Goal: Navigation & Orientation: Find specific page/section

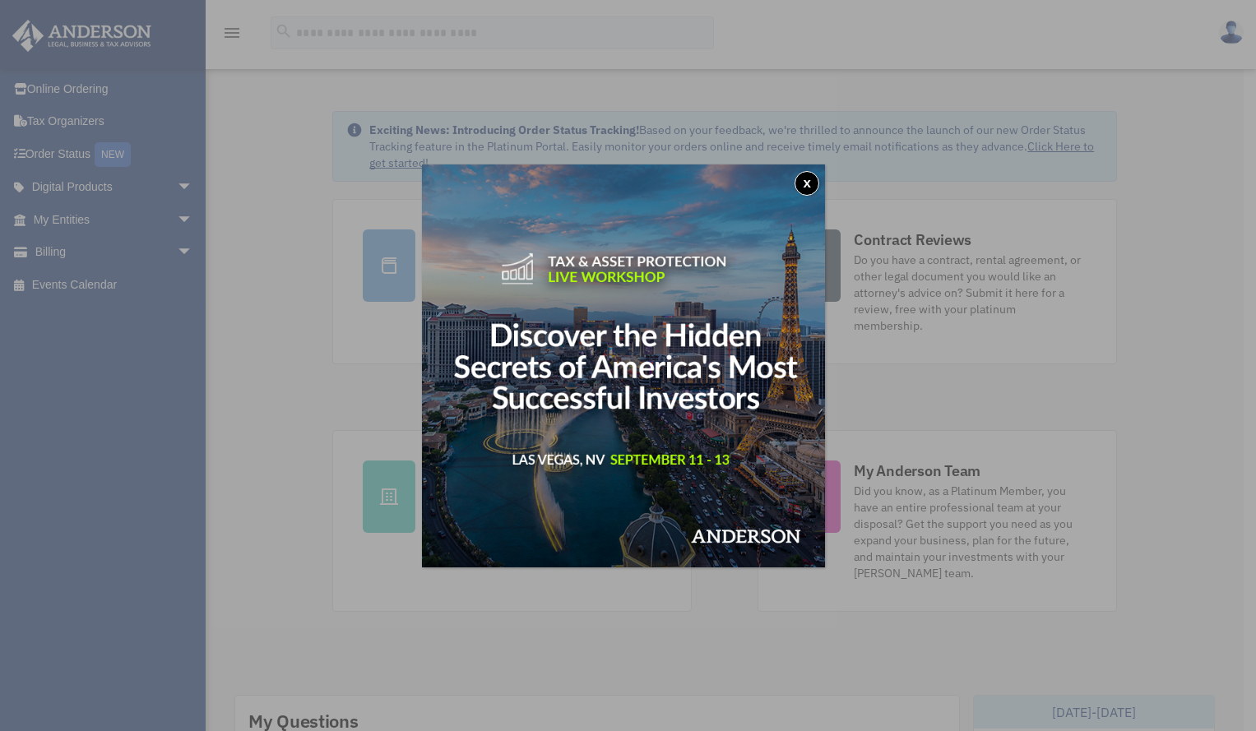
click at [810, 180] on button "x" at bounding box center [807, 183] width 25 height 25
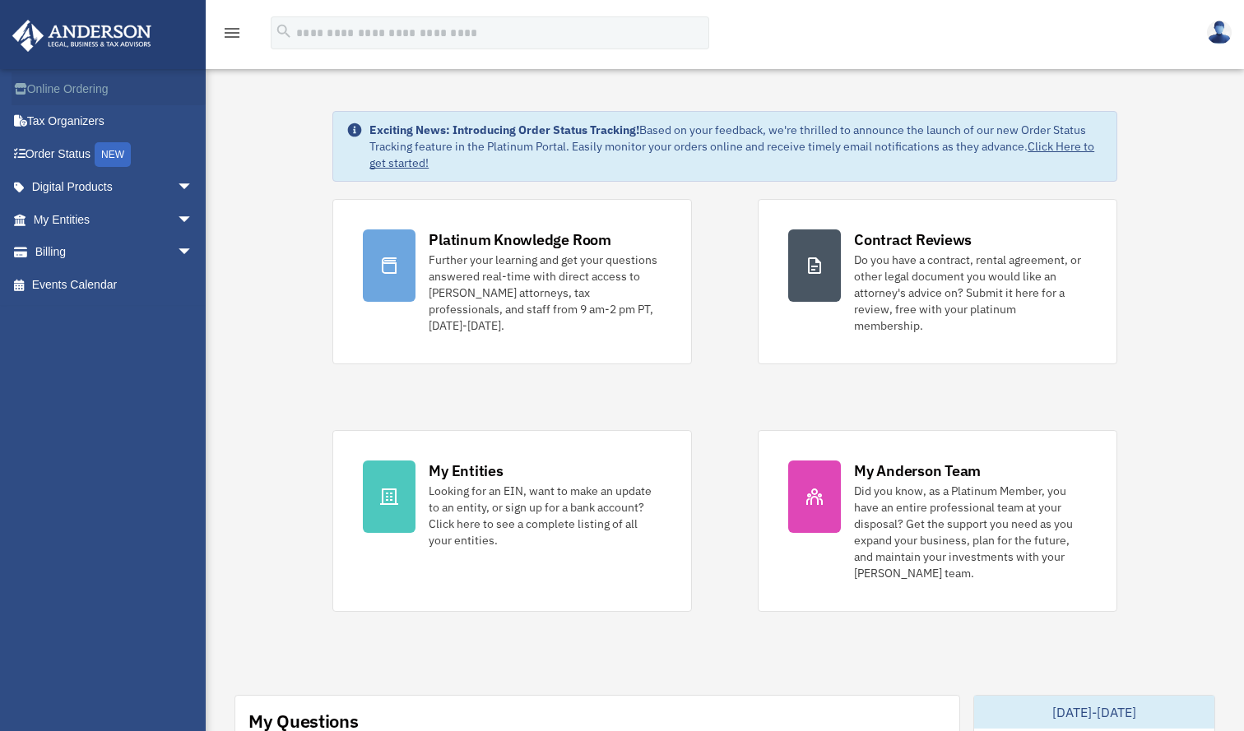
click at [77, 81] on link "Online Ordering" at bounding box center [115, 88] width 207 height 33
click at [81, 182] on link "Digital Products arrow_drop_down" at bounding box center [115, 187] width 207 height 33
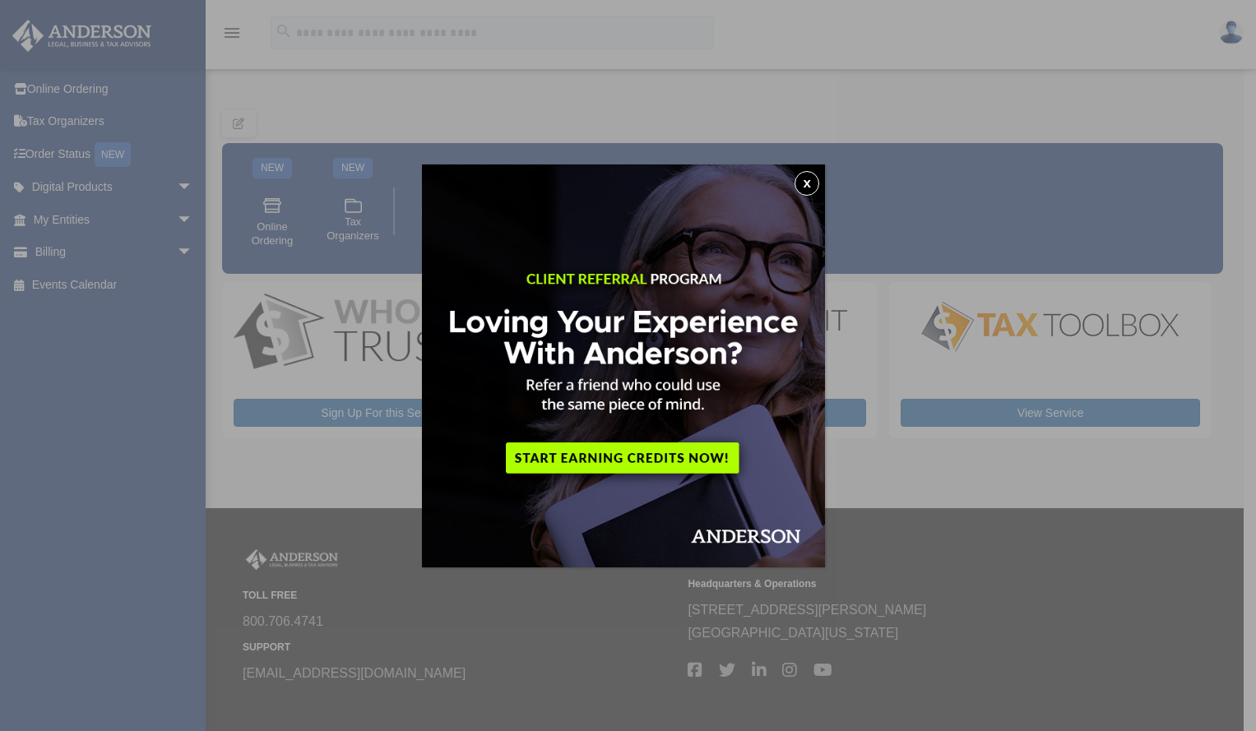
click at [810, 181] on button "x" at bounding box center [807, 183] width 25 height 25
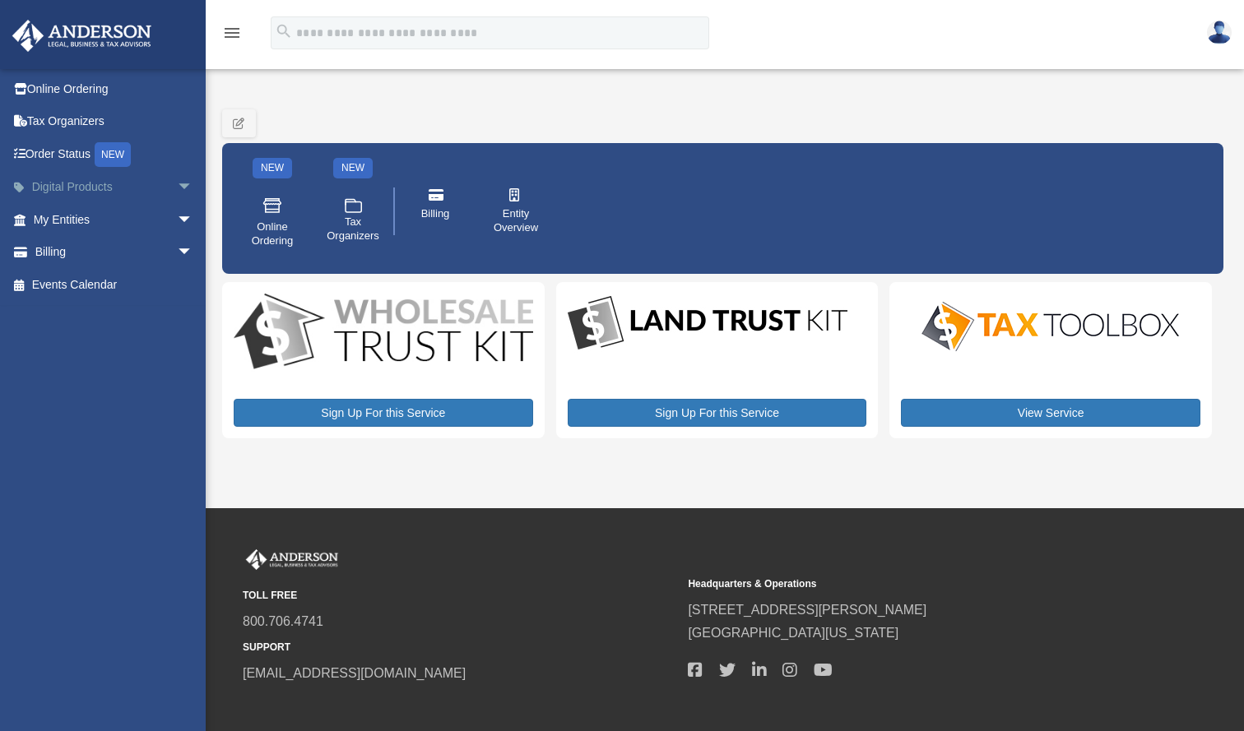
click at [63, 188] on link "Digital Products arrow_drop_down" at bounding box center [115, 187] width 207 height 33
click at [177, 187] on span "arrow_drop_down" at bounding box center [193, 188] width 33 height 34
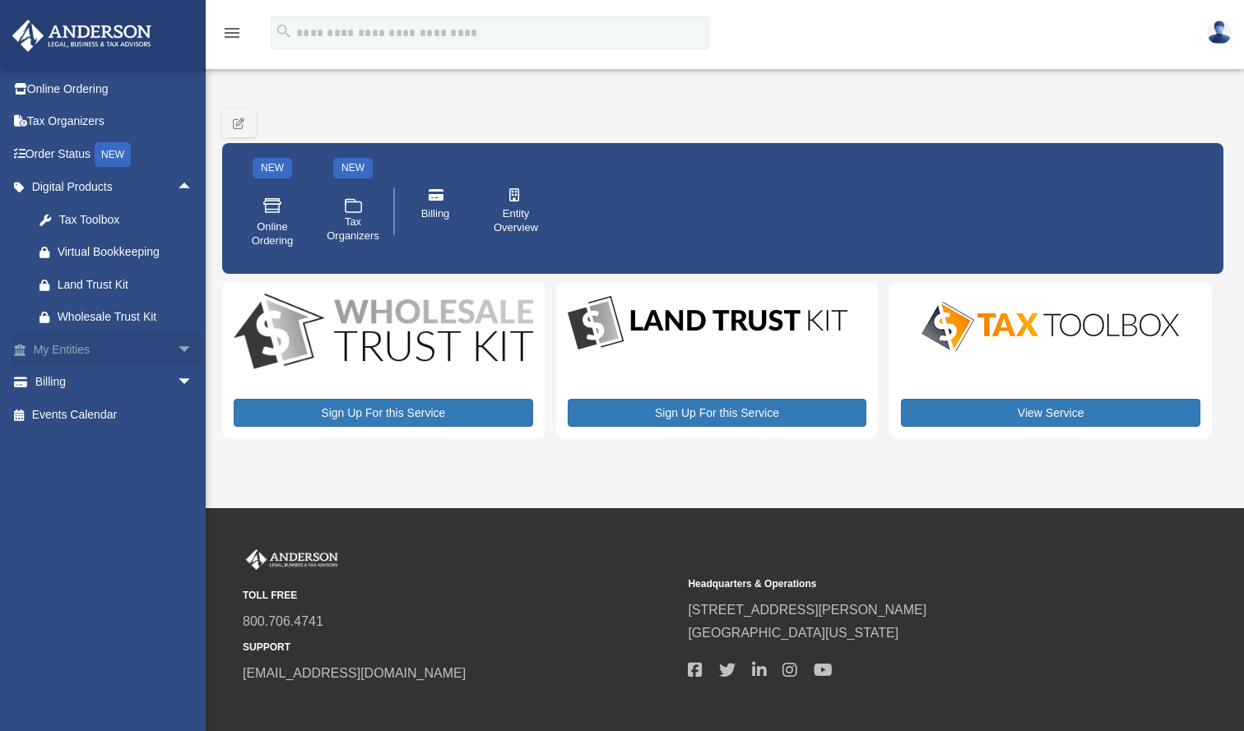
click at [109, 348] on link "My Entities arrow_drop_down" at bounding box center [115, 349] width 207 height 33
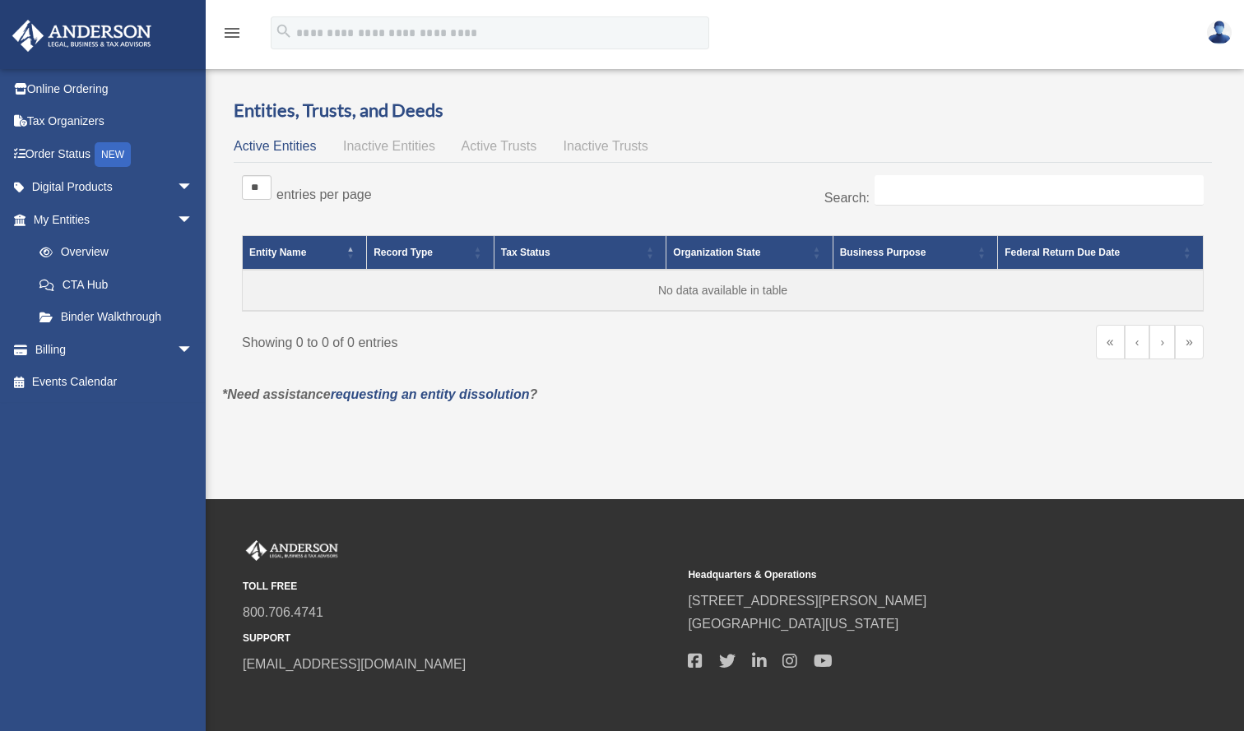
click at [494, 148] on span "Active Trusts" at bounding box center [500, 146] width 76 height 14
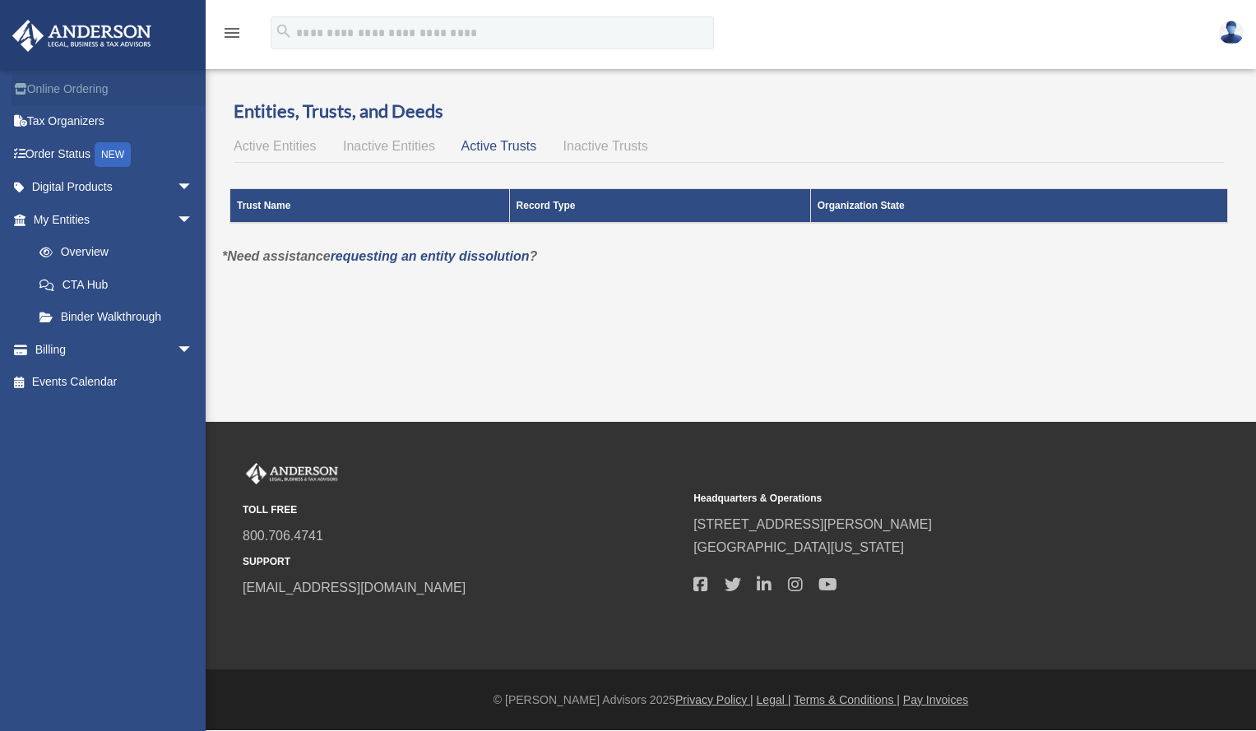
click at [47, 87] on link "Online Ordering" at bounding box center [115, 88] width 207 height 33
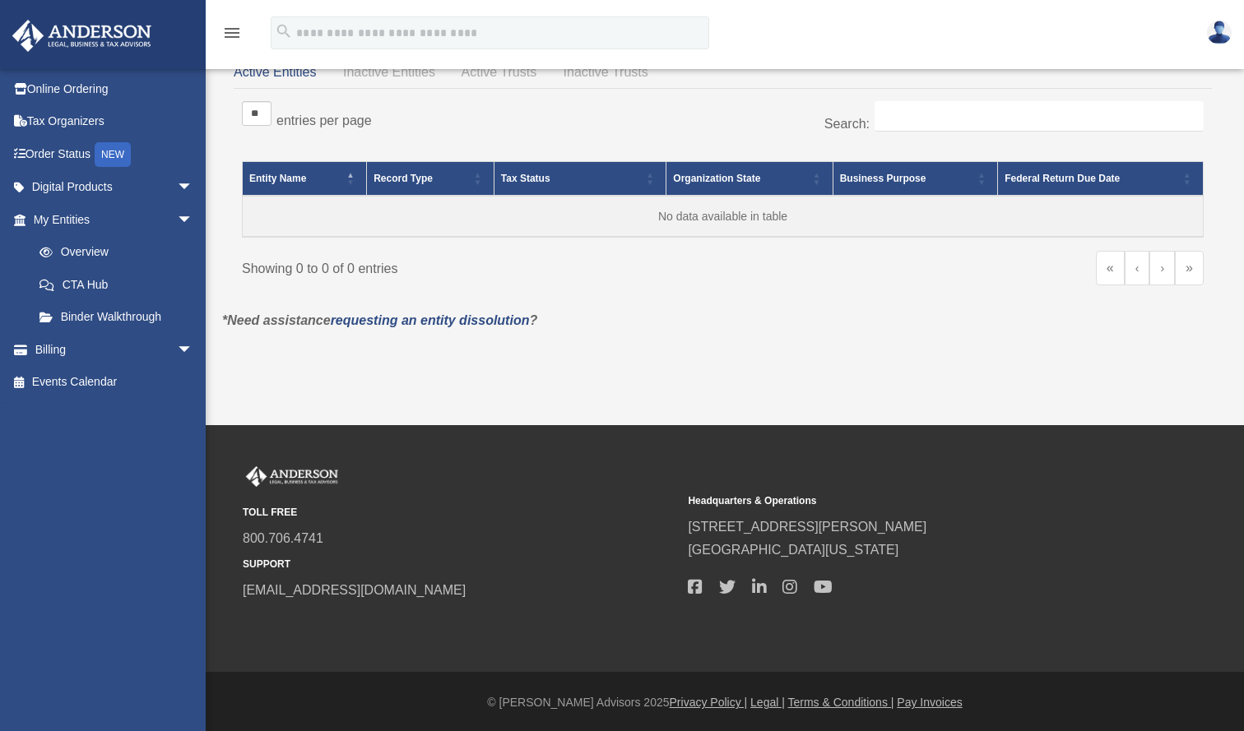
scroll to position [76, 0]
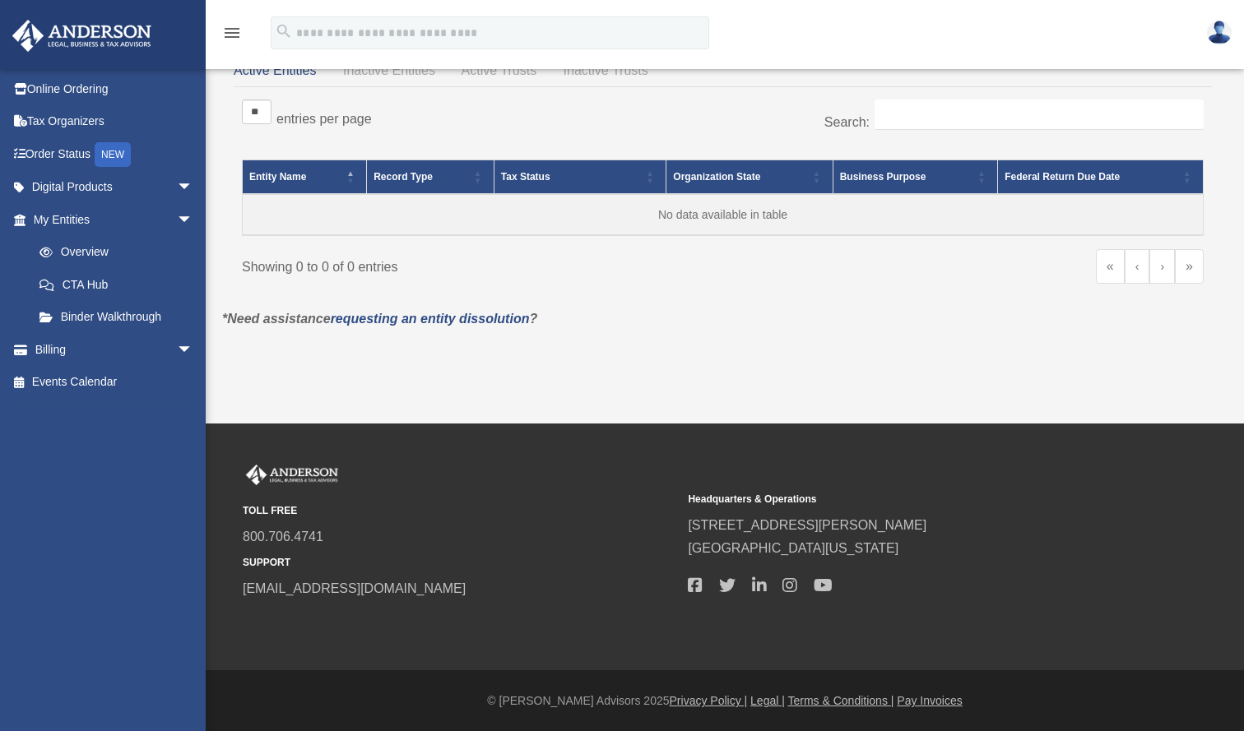
click at [85, 522] on div "[EMAIL_ADDRESS][DOMAIN_NAME] Sign Out [EMAIL_ADDRESS][DOMAIN_NAME] Online Order…" at bounding box center [109, 372] width 218 height 608
click at [119, 555] on div "adybraham@gmail.com Sign Out adybraham@gmail.com Online Ordering Tax Organizers…" at bounding box center [109, 372] width 218 height 608
click at [100, 445] on div "adybraham@gmail.com Sign Out adybraham@gmail.com Online Ordering Tax Organizers…" at bounding box center [109, 372] width 218 height 608
click at [53, 29] on img at bounding box center [81, 36] width 149 height 32
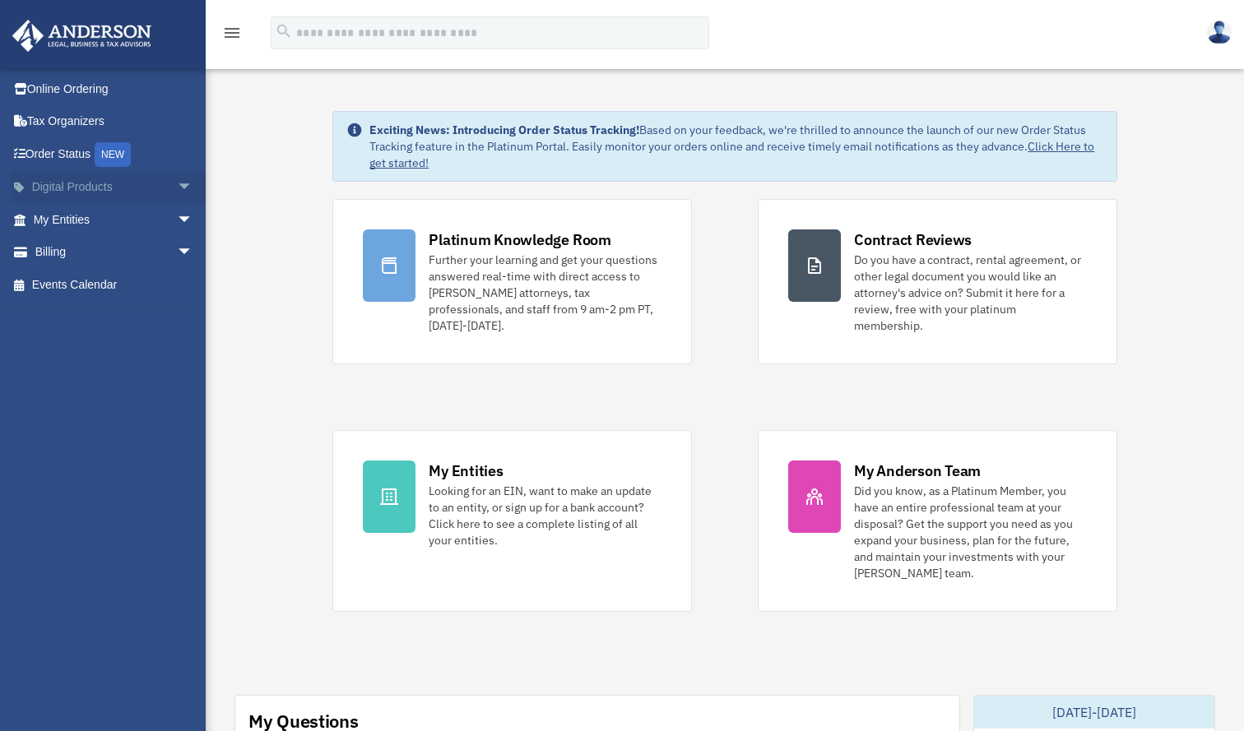
click at [77, 191] on link "Digital Products arrow_drop_down" at bounding box center [115, 187] width 207 height 33
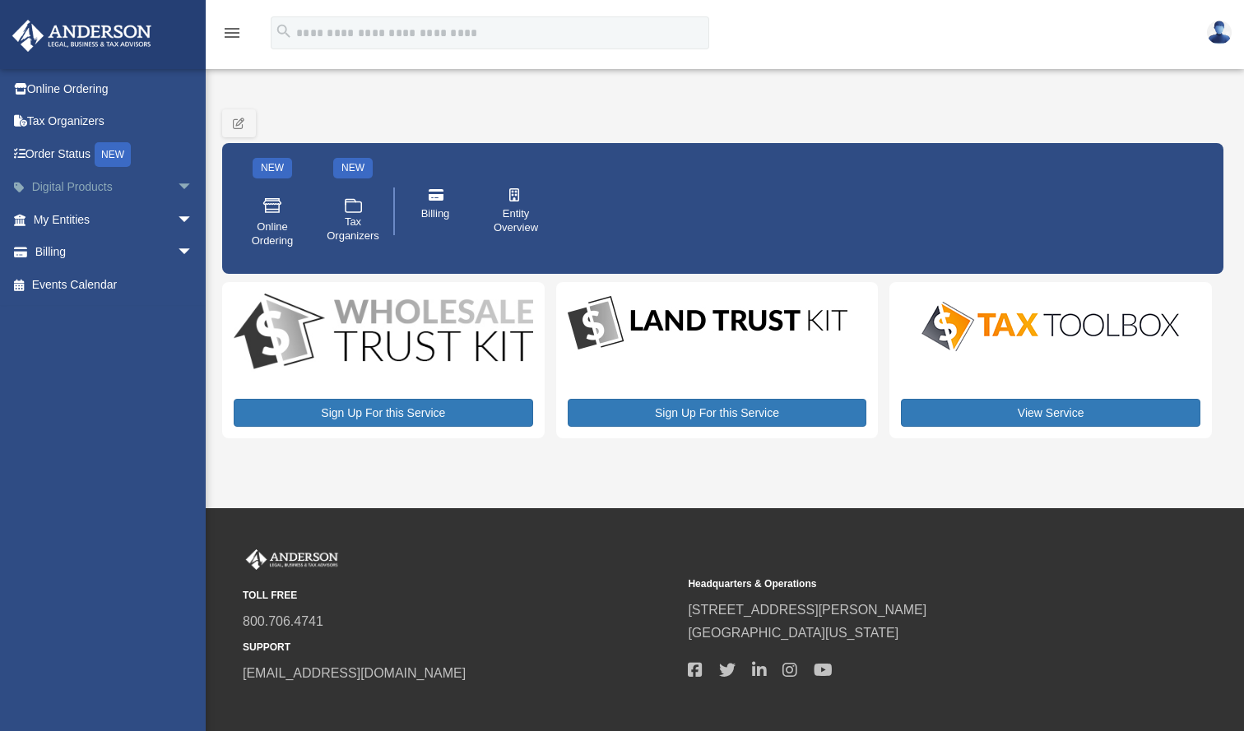
click at [65, 191] on link "Digital Products arrow_drop_down" at bounding box center [115, 187] width 207 height 33
click at [93, 190] on link "Digital Products arrow_drop_down" at bounding box center [115, 187] width 207 height 33
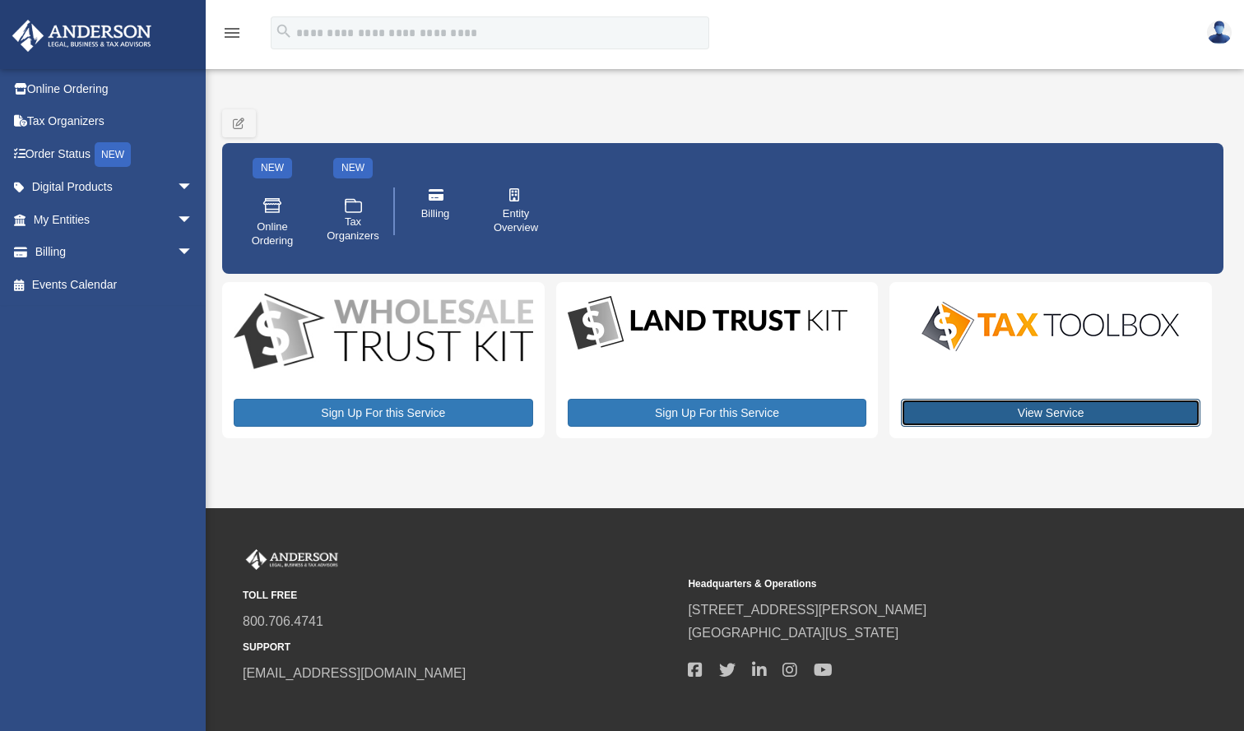
click at [1016, 415] on link "View Service" at bounding box center [1050, 413] width 299 height 28
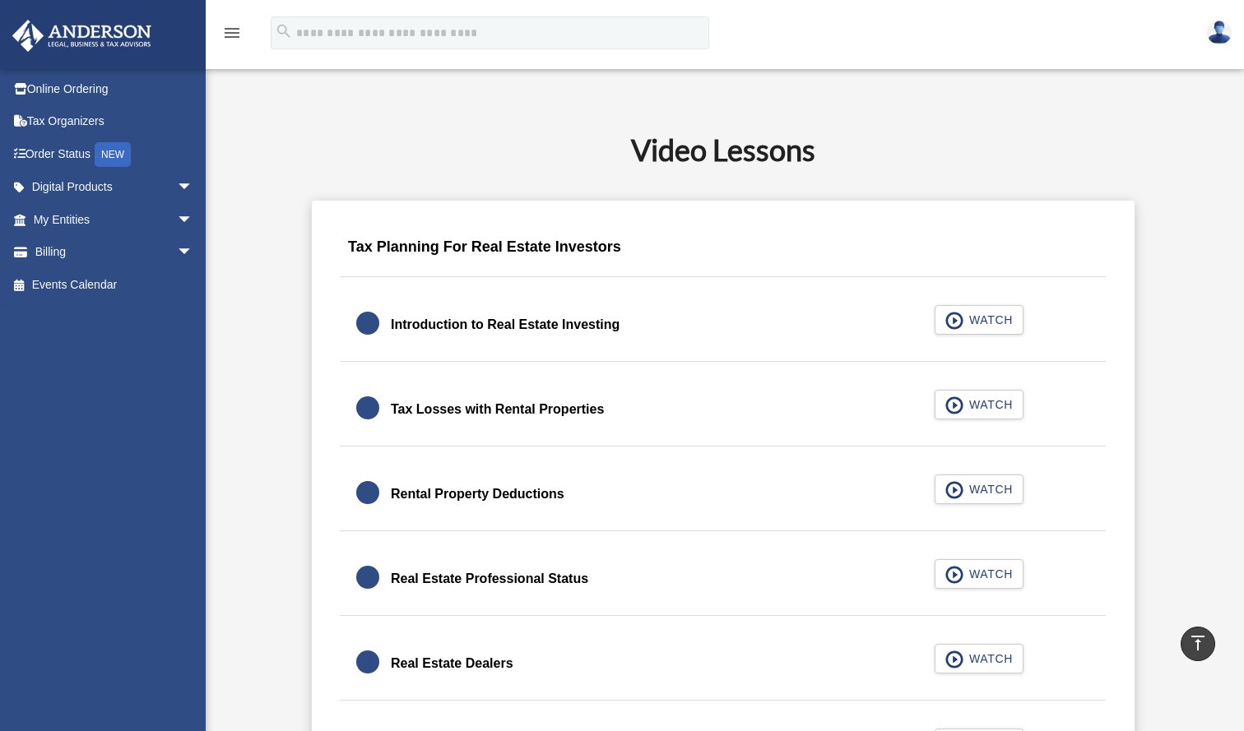
scroll to position [594, 0]
